Goal: Task Accomplishment & Management: Manage account settings

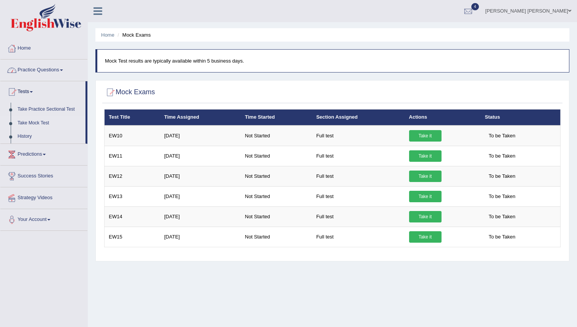
click at [24, 49] on link "Home" at bounding box center [43, 47] width 87 height 19
